Goal: Information Seeking & Learning: Learn about a topic

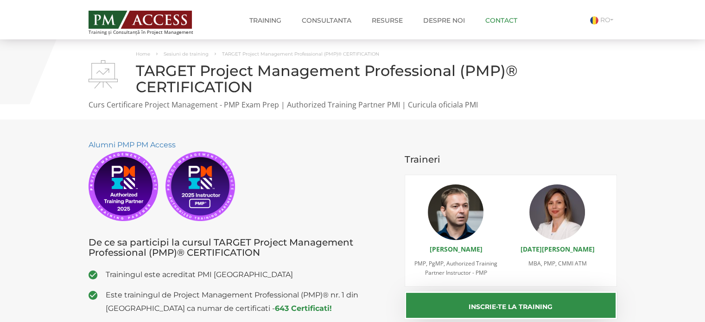
click at [497, 20] on link "Contact" at bounding box center [501, 20] width 46 height 19
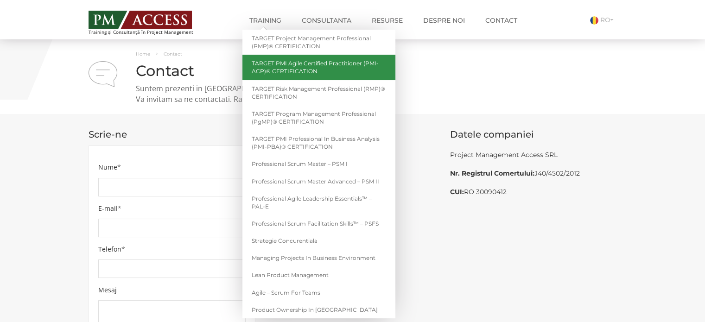
click at [285, 64] on link "TARGET PMI Agile Certified Practitioner (PMI-ACP)® CERTIFICATION" at bounding box center [318, 67] width 153 height 25
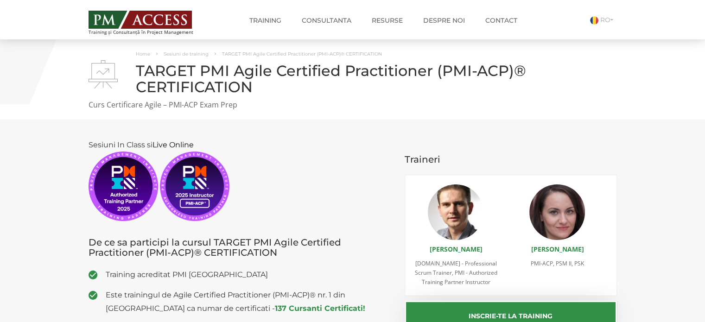
scroll to position [46, 0]
